Goal: Participate in discussion: Engage in conversation with other users on a specific topic

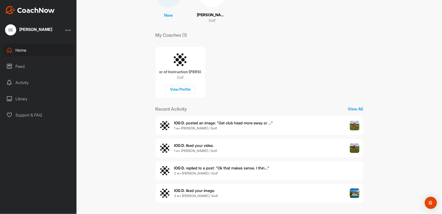
click at [230, 121] on span "IOG D. posted an image : " Get club head more away or ... "" at bounding box center [223, 123] width 99 height 5
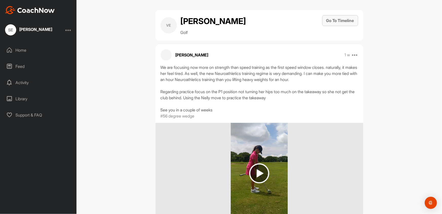
click at [330, 21] on button "Go To Timeline" at bounding box center [340, 20] width 36 height 11
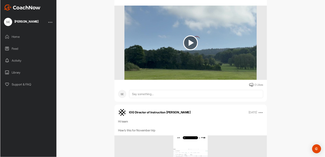
scroll to position [2090, 0]
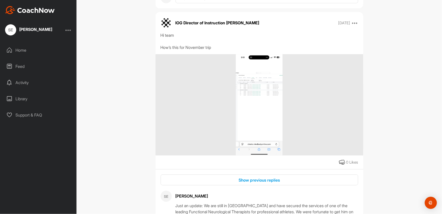
click at [267, 86] on img at bounding box center [259, 104] width 47 height 101
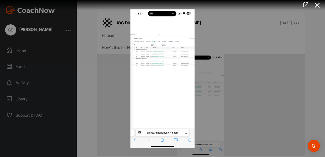
click at [166, 65] on img at bounding box center [162, 78] width 74 height 149
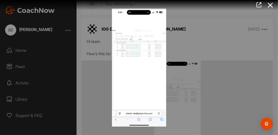
scroll to position [2090, 0]
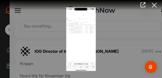
click at [154, 5] on icon at bounding box center [155, 5] width 12 height 9
